Goal: Transaction & Acquisition: Purchase product/service

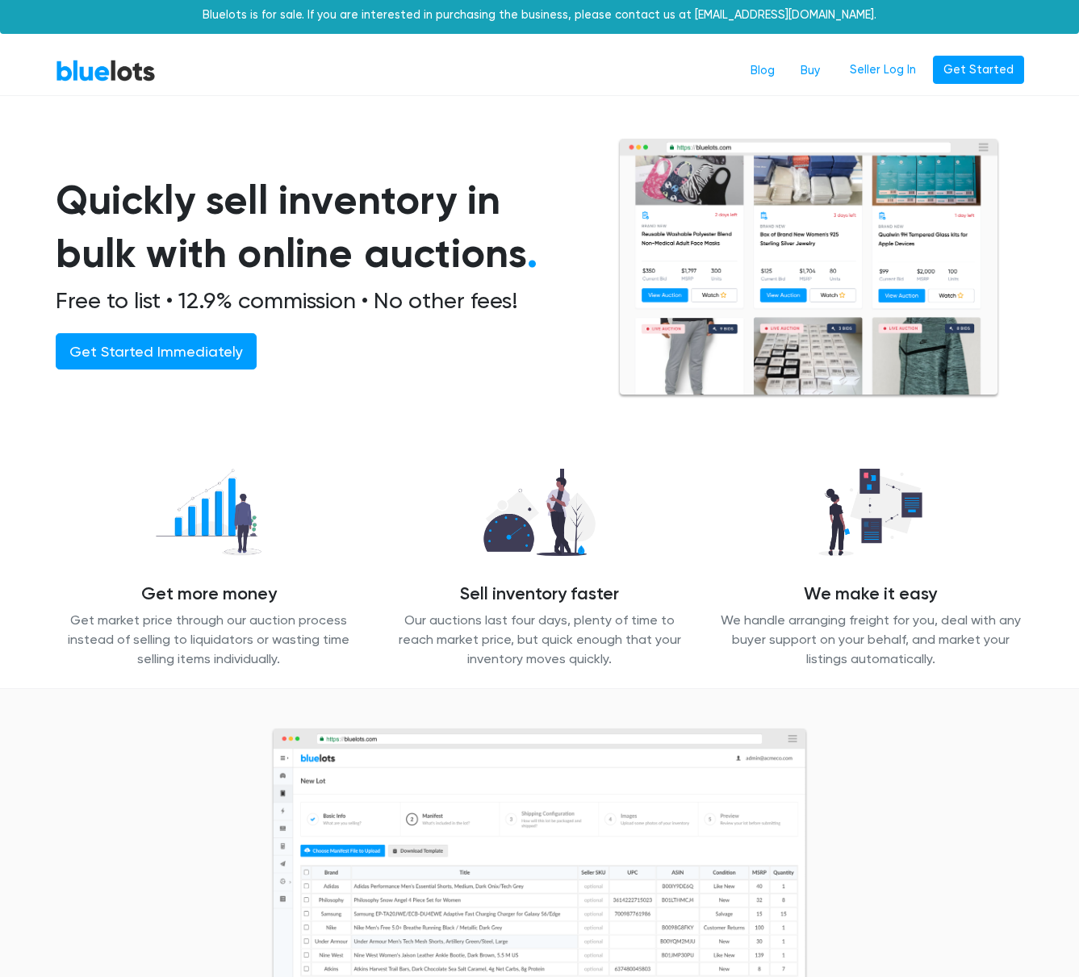
scroll to position [6, 0]
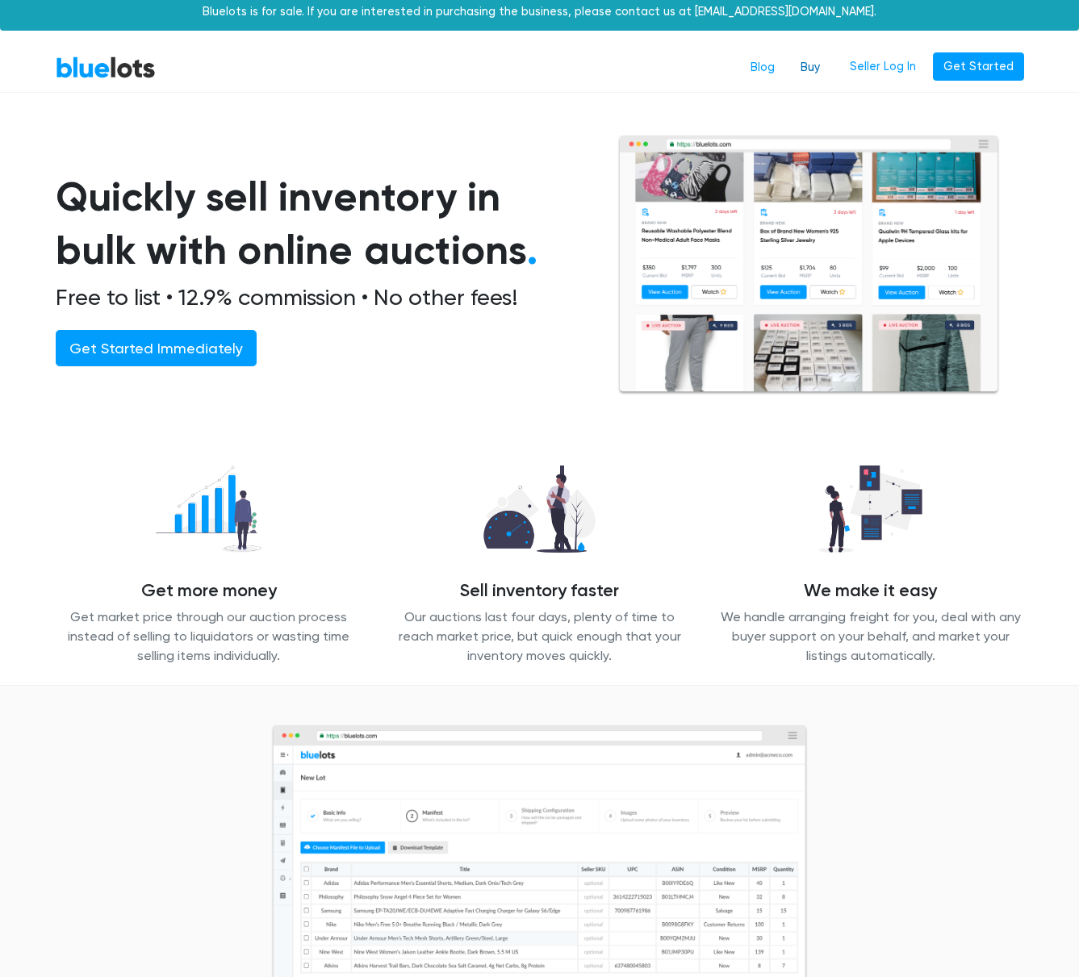
click at [821, 69] on link "Buy" at bounding box center [810, 67] width 45 height 31
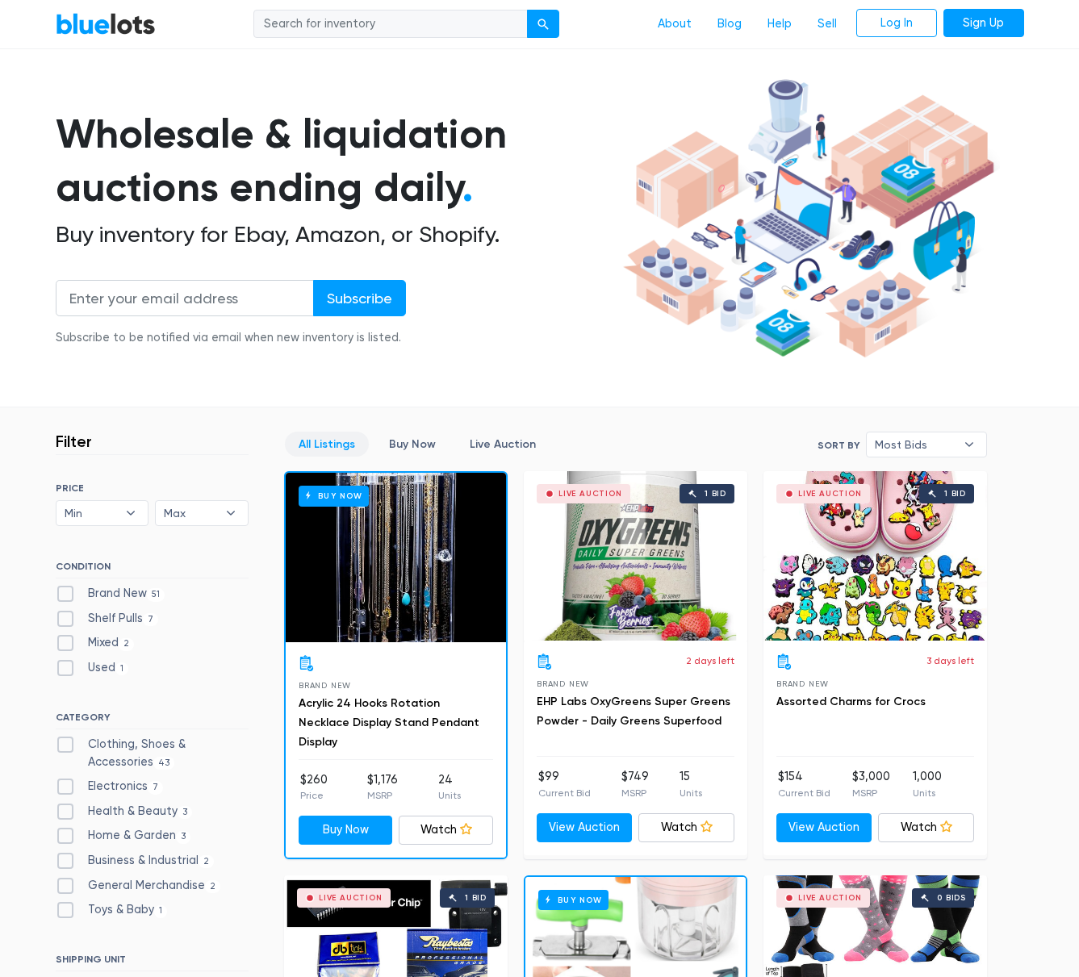
scroll to position [77, 0]
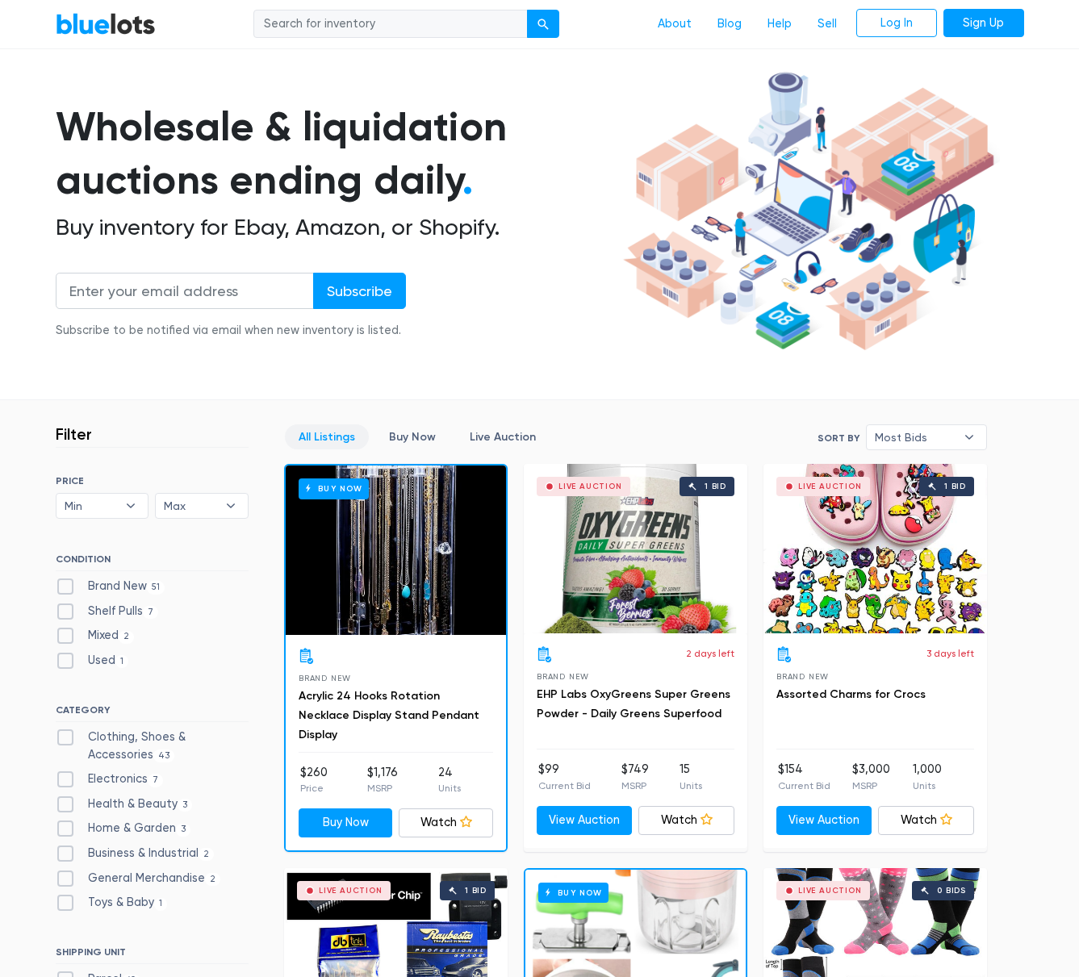
click at [140, 583] on label "Brand New 51" at bounding box center [111, 587] width 110 height 18
click at [66, 583] on New"] "Brand New 51" at bounding box center [61, 583] width 10 height 10
checkbox New"] "true"
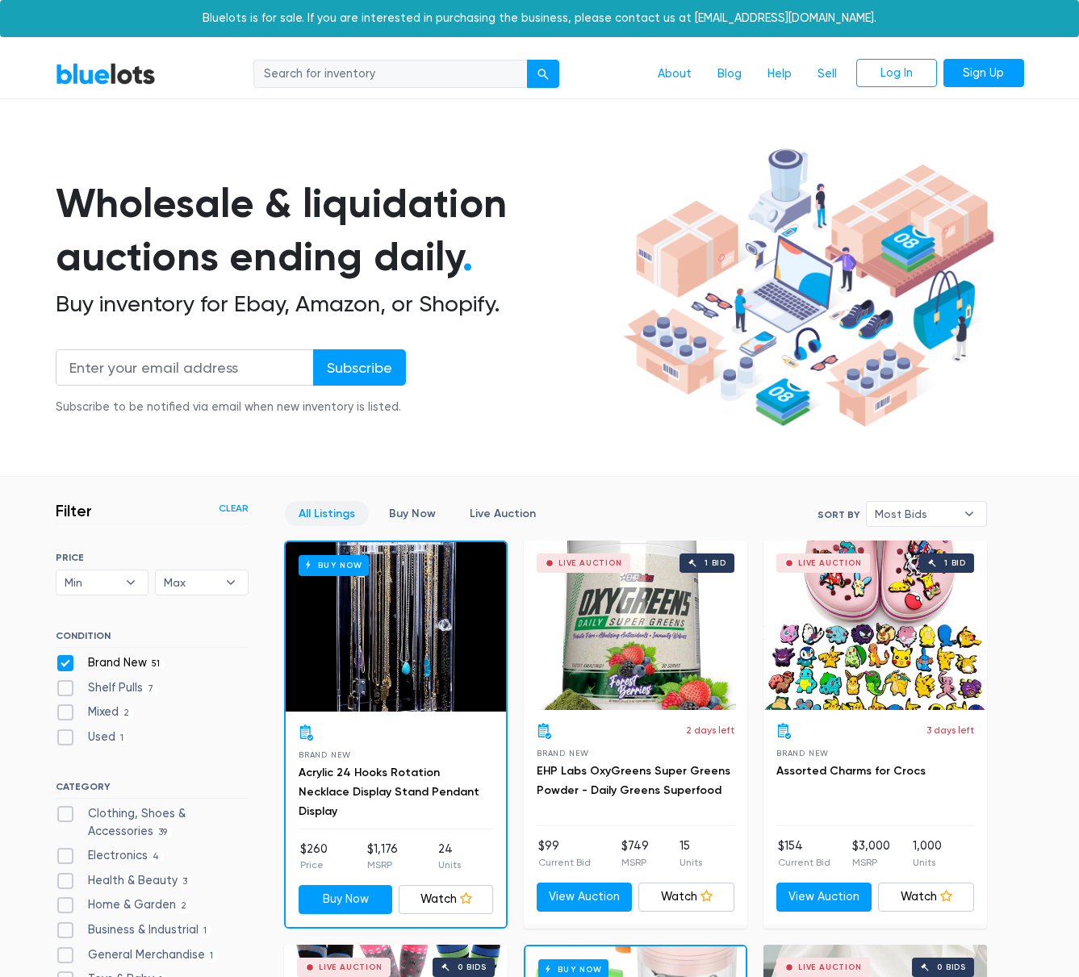
scroll to position [433, 0]
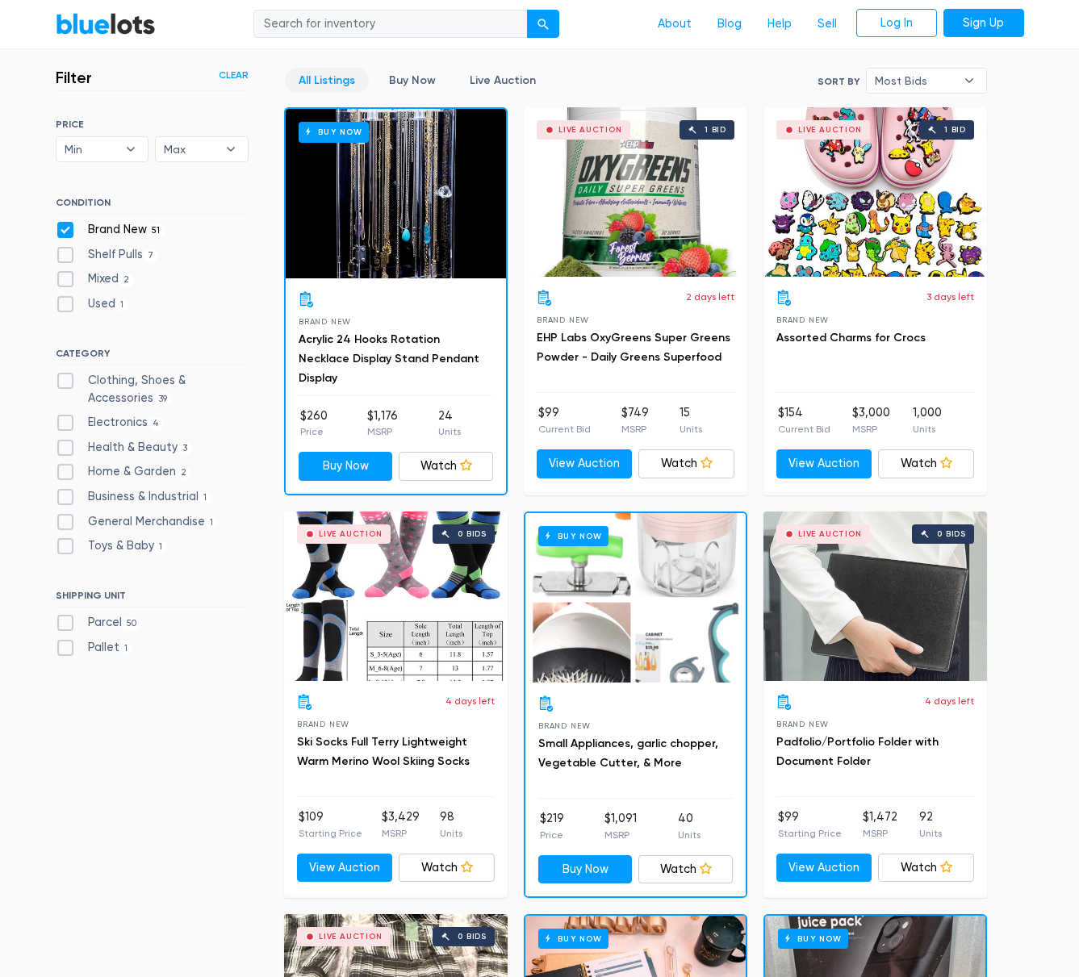
click at [130, 470] on label "Home & Garden 2" at bounding box center [124, 472] width 136 height 18
click at [66, 470] on Garden"] "Home & Garden 2" at bounding box center [61, 468] width 10 height 10
checkbox Garden"] "true"
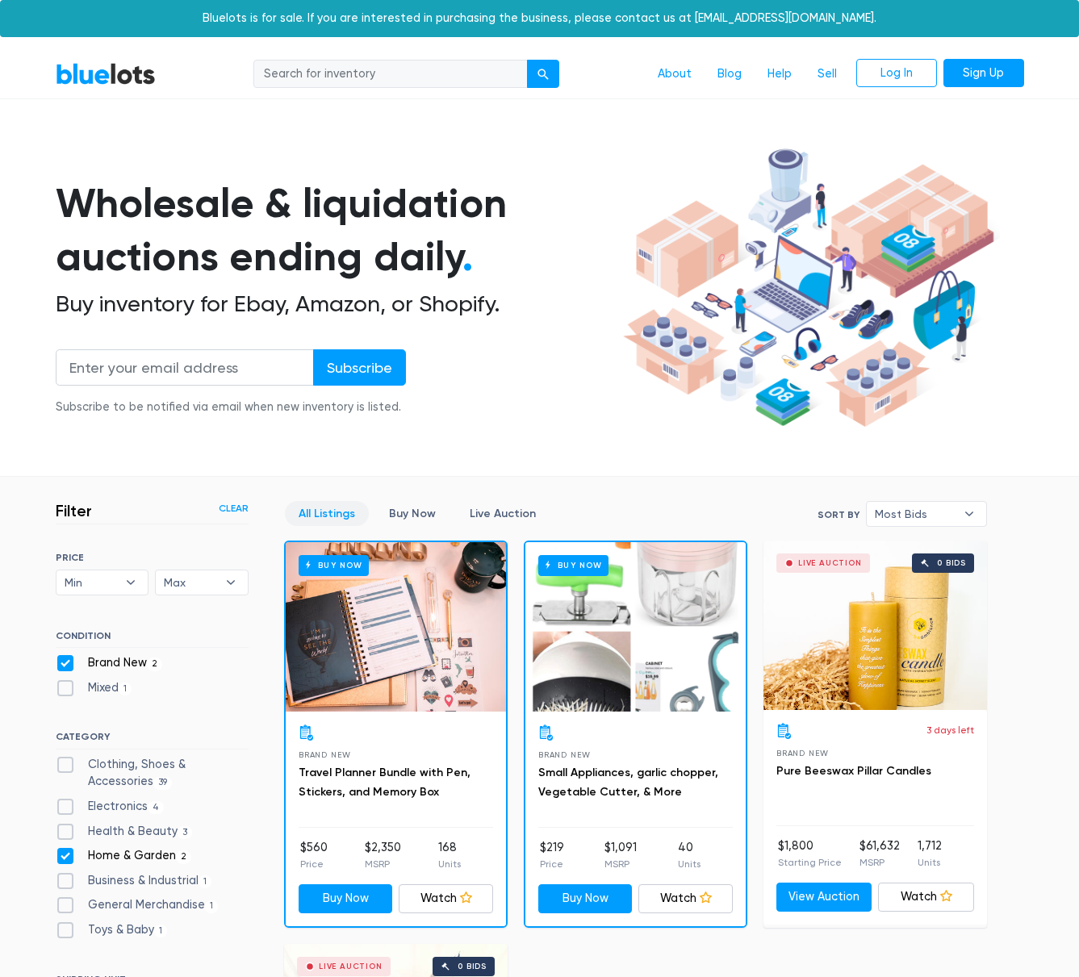
scroll to position [433, 0]
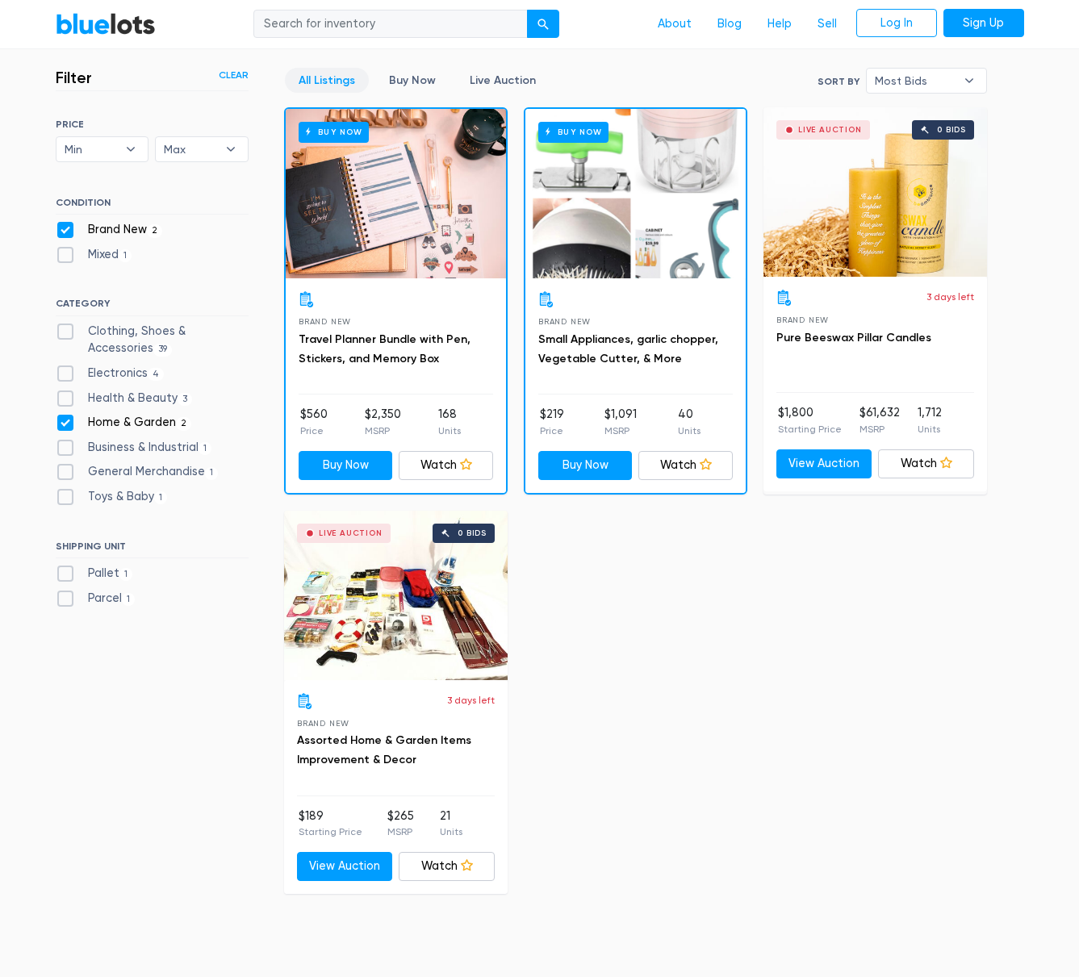
click at [107, 492] on label "Toys & Baby [DEMOGRAPHIC_DATA]" at bounding box center [112, 497] width 112 height 18
click at [66, 492] on Baby"] "Toys & Baby [DEMOGRAPHIC_DATA]" at bounding box center [61, 493] width 10 height 10
checkbox Baby"] "true"
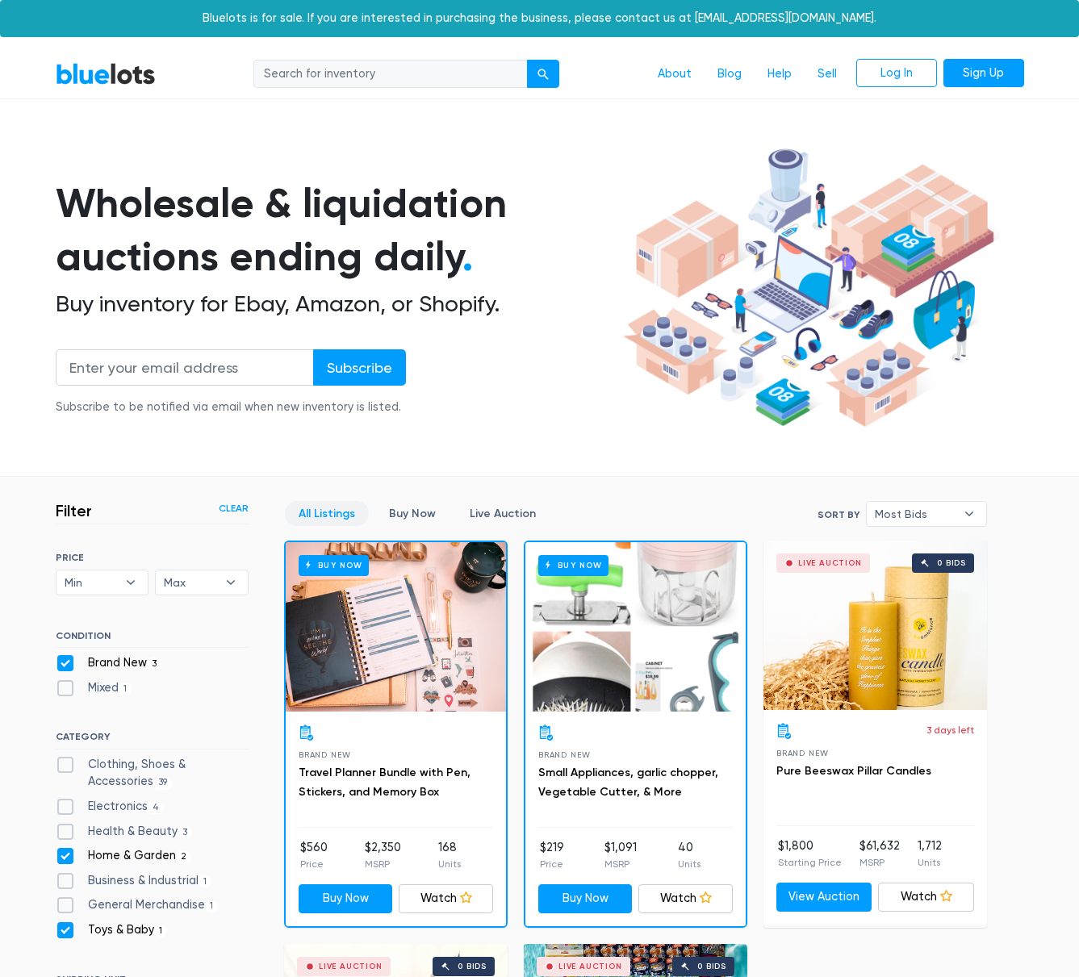
scroll to position [433, 0]
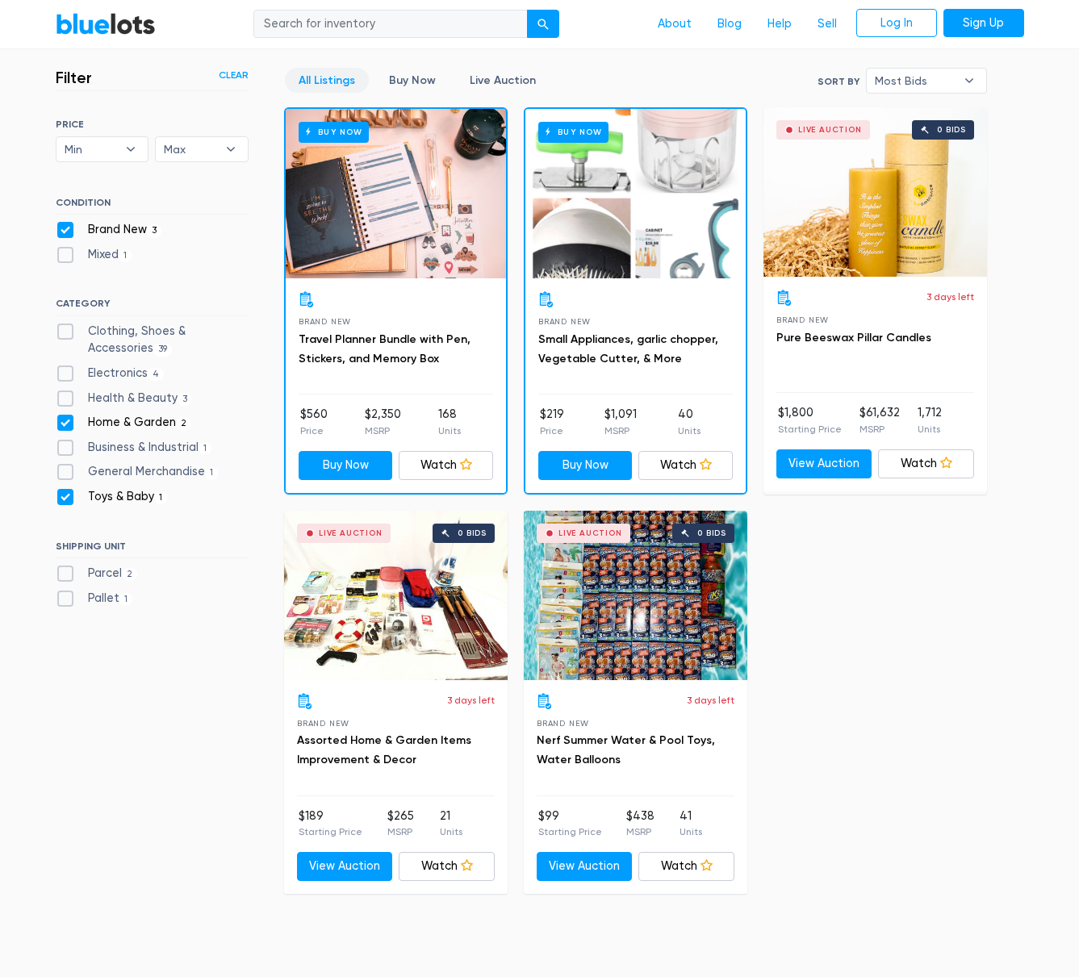
click at [1003, 643] on div "All Listings Buy Now Live Auction All Listings Buy Now Live Auction Sort By Mos…" at bounding box center [651, 480] width 735 height 825
click at [968, 640] on div "Buy Now Brand New Travel Planner Bundle with Pen, Stickers, and Memory Box $560…" at bounding box center [635, 500] width 719 height 802
click at [980, 679] on div "Buy Now Brand New Travel Planner Bundle with Pen, Stickers, and Memory Box $560…" at bounding box center [635, 500] width 719 height 802
